Goal: Information Seeking & Learning: Find contact information

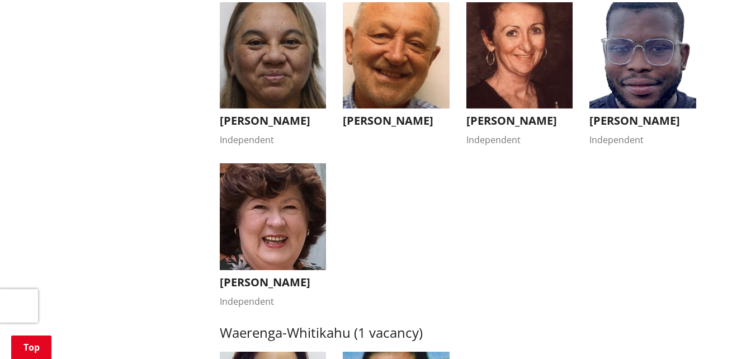
scroll to position [1982, 0]
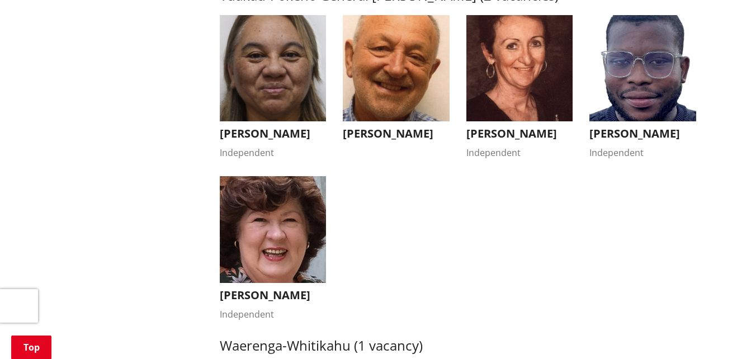
click at [641, 127] on h3 "[PERSON_NAME]" at bounding box center [642, 133] width 107 height 13
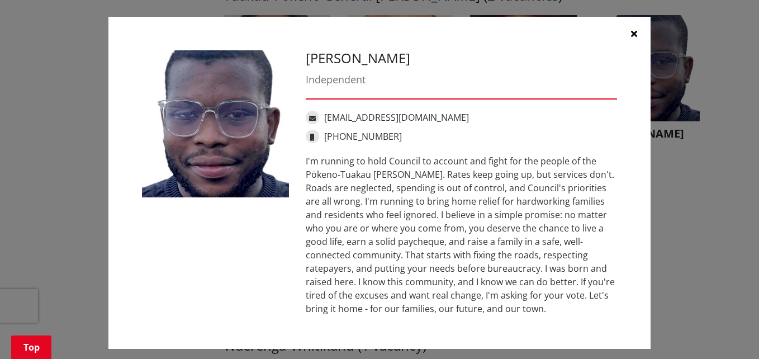
click at [631, 36] on icon "button" at bounding box center [634, 33] width 6 height 9
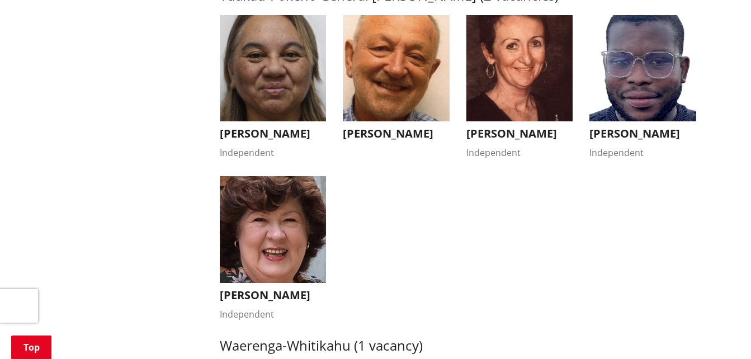
click at [261, 302] on h3 "[PERSON_NAME]" at bounding box center [273, 295] width 107 height 13
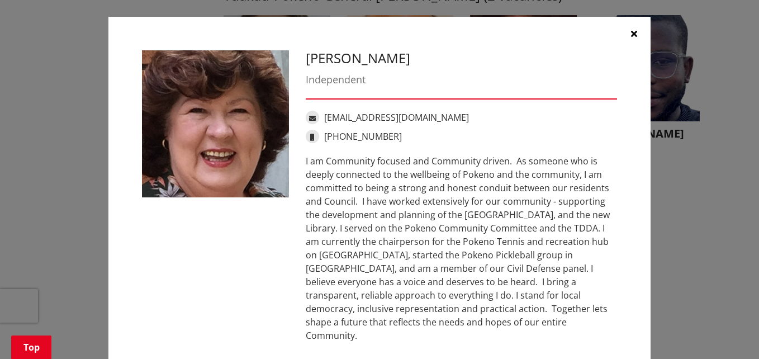
click at [631, 34] on icon "button" at bounding box center [634, 33] width 6 height 9
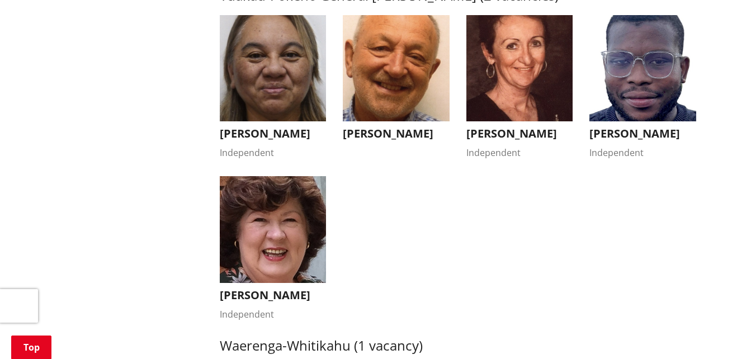
click at [273, 302] on h3 "[PERSON_NAME]" at bounding box center [273, 295] width 107 height 13
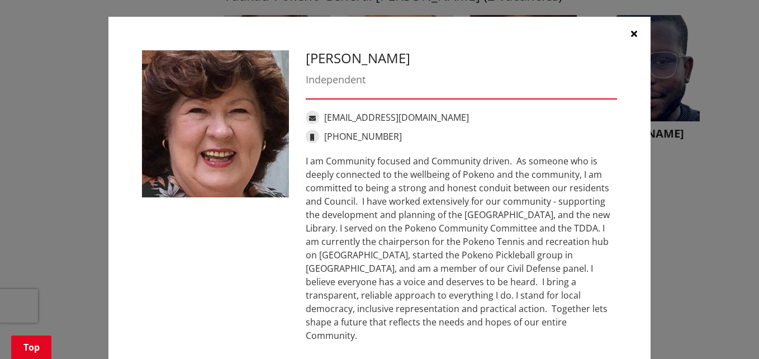
click at [631, 35] on icon "button" at bounding box center [634, 33] width 6 height 9
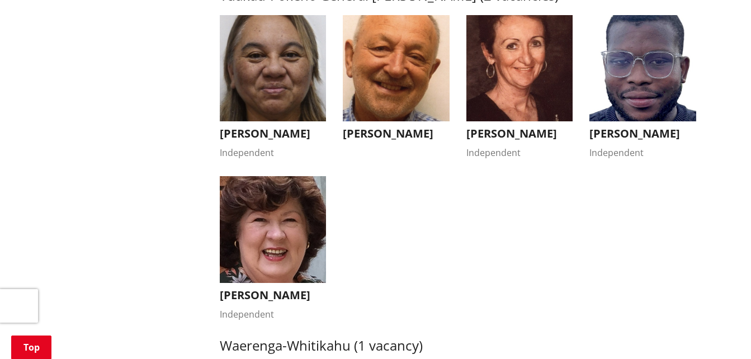
click at [625, 132] on h3 "[PERSON_NAME]" at bounding box center [642, 133] width 107 height 13
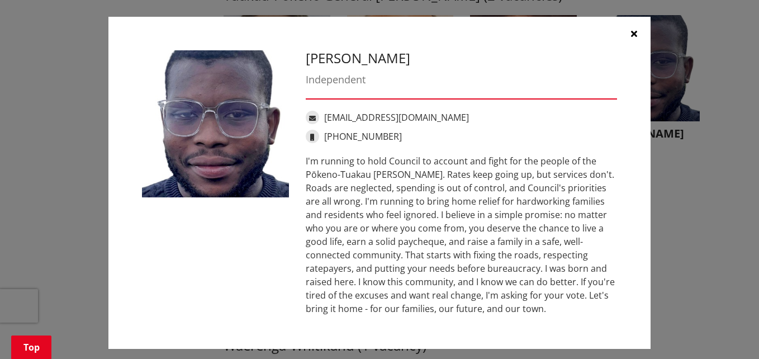
click at [631, 31] on icon "button" at bounding box center [634, 33] width 6 height 9
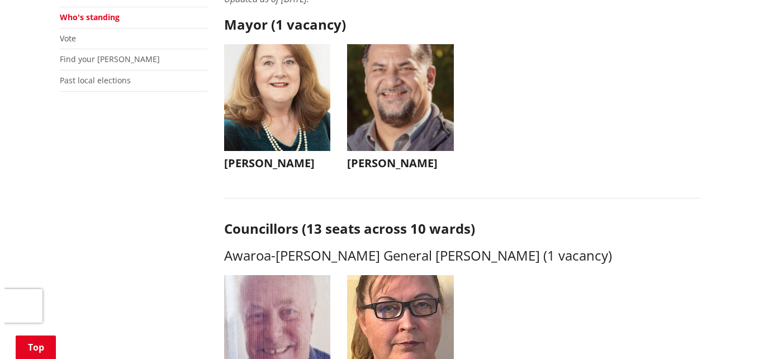
scroll to position [296, 0]
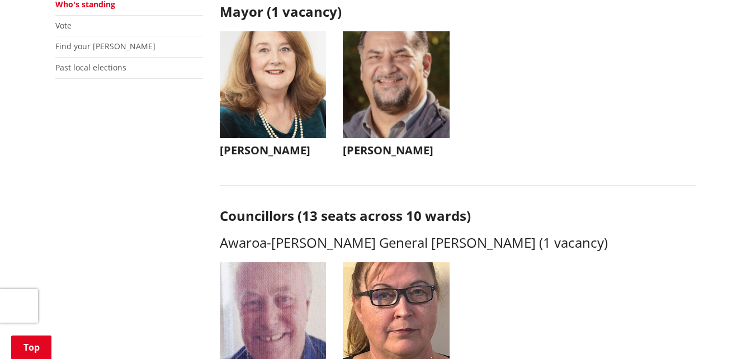
click at [390, 150] on h3 "[PERSON_NAME]" at bounding box center [396, 150] width 107 height 13
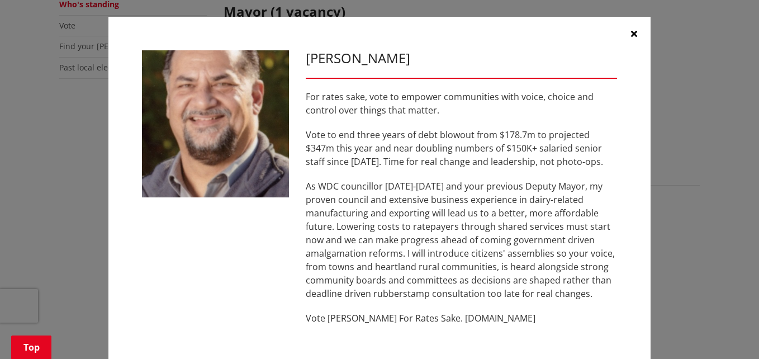
click at [632, 34] on icon "button" at bounding box center [634, 33] width 6 height 9
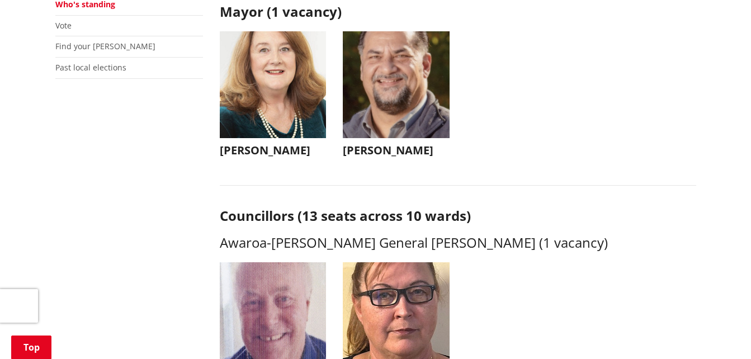
click at [262, 152] on h3 "[PERSON_NAME]" at bounding box center [273, 150] width 107 height 13
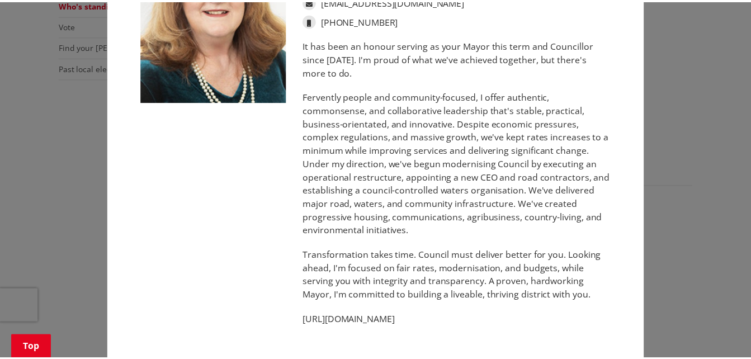
scroll to position [0, 0]
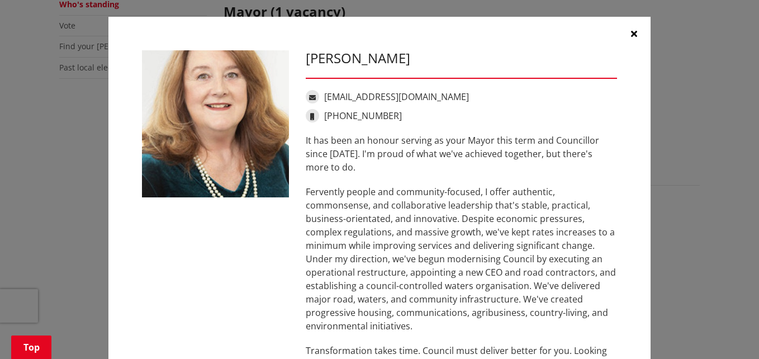
click at [625, 34] on button "button" at bounding box center [634, 34] width 34 height 34
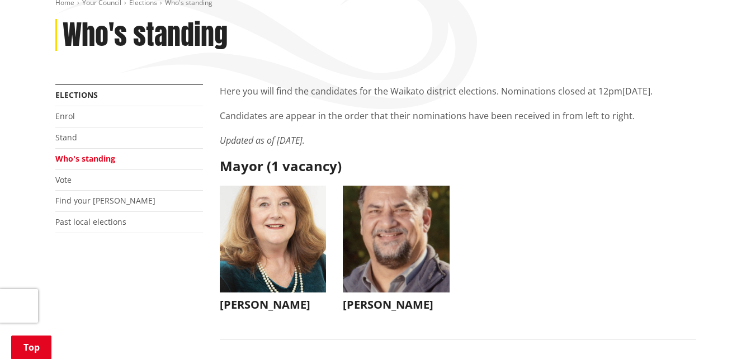
scroll to position [129, 0]
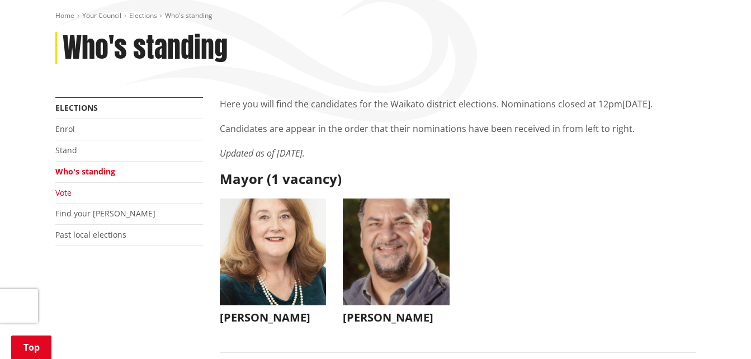
click at [67, 195] on link "Vote" at bounding box center [63, 192] width 16 height 11
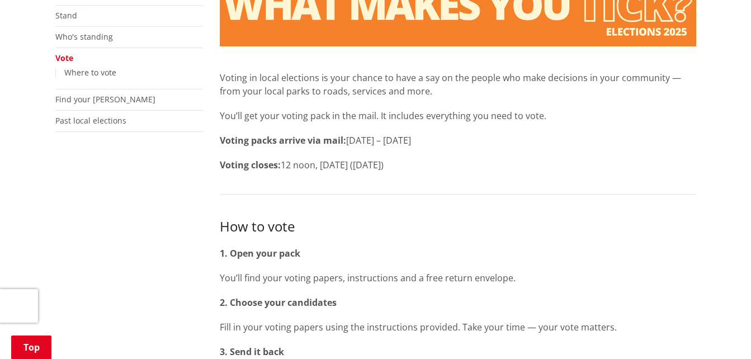
scroll to position [259, 0]
